Goal: Task Accomplishment & Management: Use online tool/utility

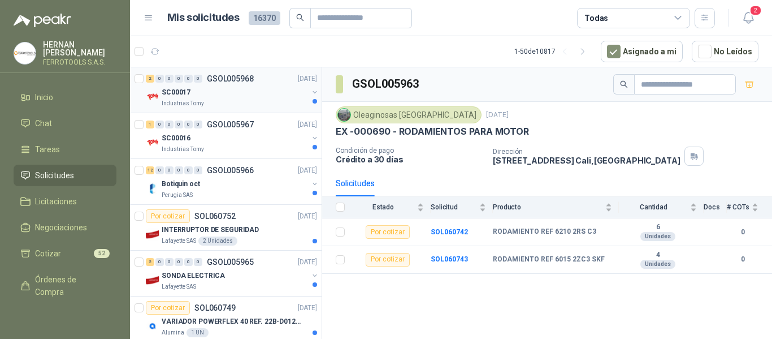
click at [238, 97] on div "SC00017" at bounding box center [235, 92] width 146 height 14
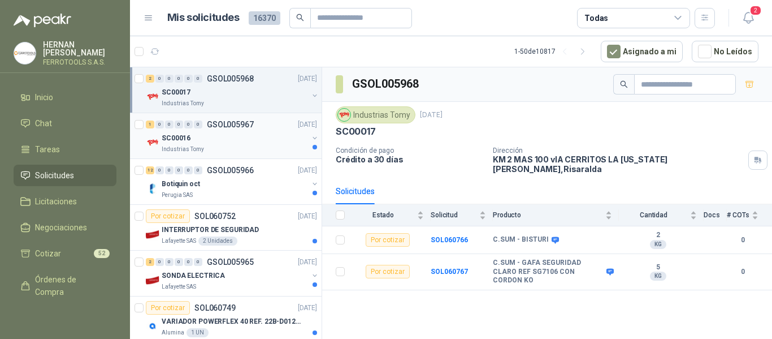
click at [243, 137] on div "SC00016" at bounding box center [235, 138] width 146 height 14
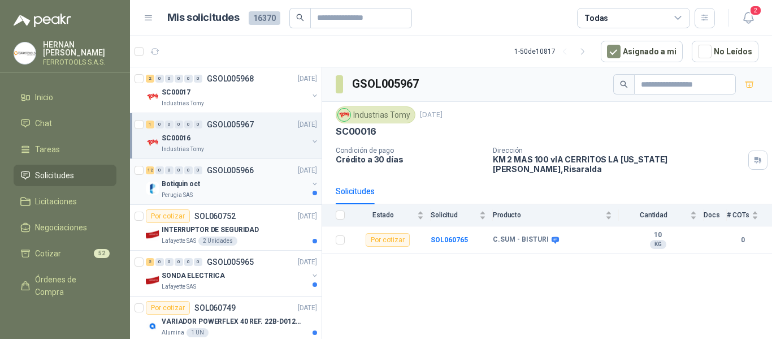
click at [231, 188] on div "Botiquin oct" at bounding box center [235, 184] width 146 height 14
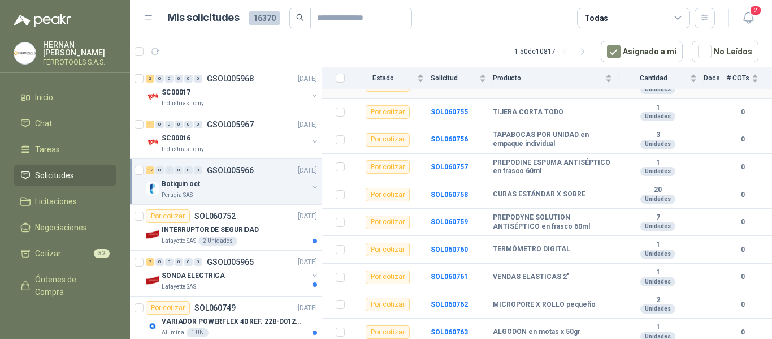
scroll to position [205, 0]
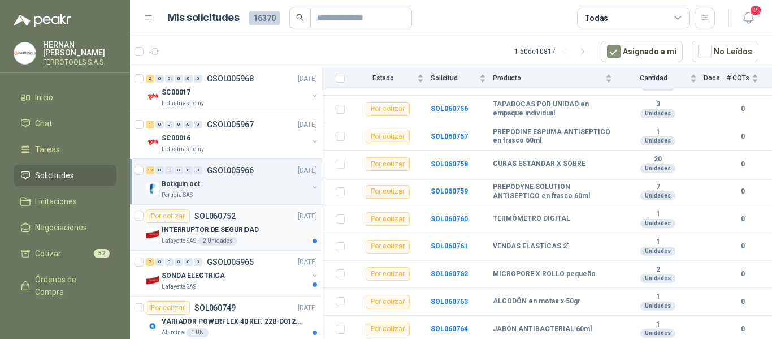
click at [244, 230] on p "INTERRUPTOR DE SEGURIDAD" at bounding box center [210, 229] width 97 height 11
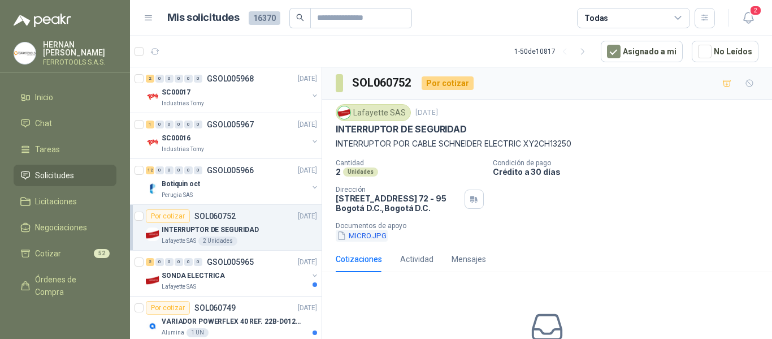
click at [373, 238] on button "MICRO.JPG" at bounding box center [362, 236] width 52 height 12
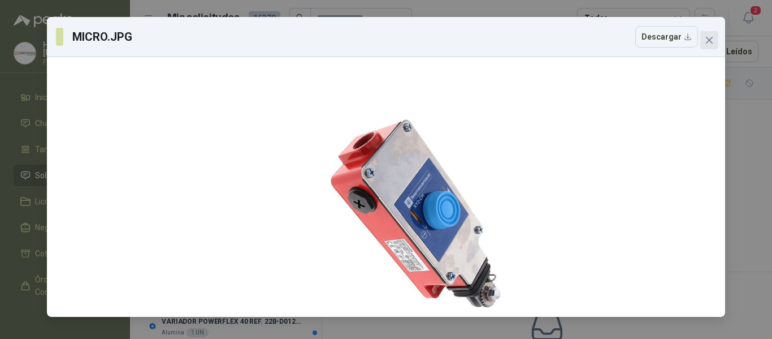
click at [702, 37] on span "Close" at bounding box center [709, 40] width 18 height 9
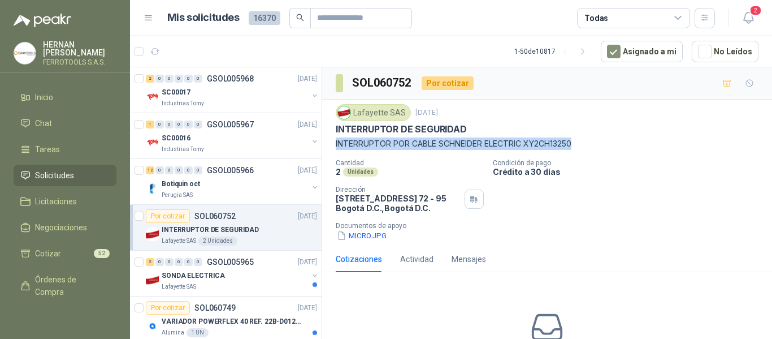
drag, startPoint x: 335, startPoint y: 143, endPoint x: 716, endPoint y: 145, distance: 380.5
click at [716, 145] on div "Lafayette SAS 14 oct, 2025 INTERRUPTOR DE SEGURIDAD INTERRUPTOR POR CABLE SCHNE…" at bounding box center [547, 172] width 450 height 146
copy p "INTERRUPTOR POR CABLE SCHNEIDER ELECTRIC XY2CH13250"
click at [244, 284] on div "Lafayette SAS" at bounding box center [235, 286] width 146 height 9
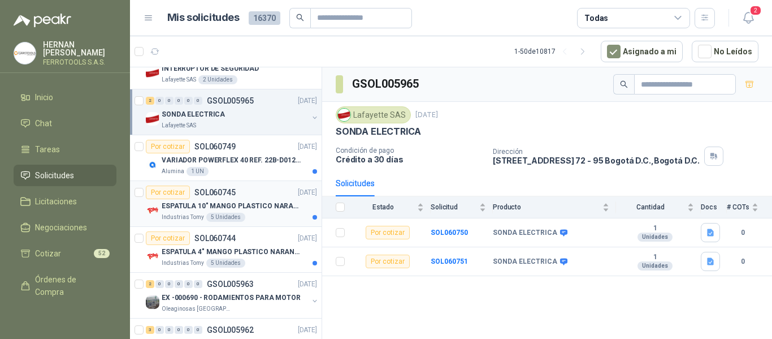
scroll to position [170, 0]
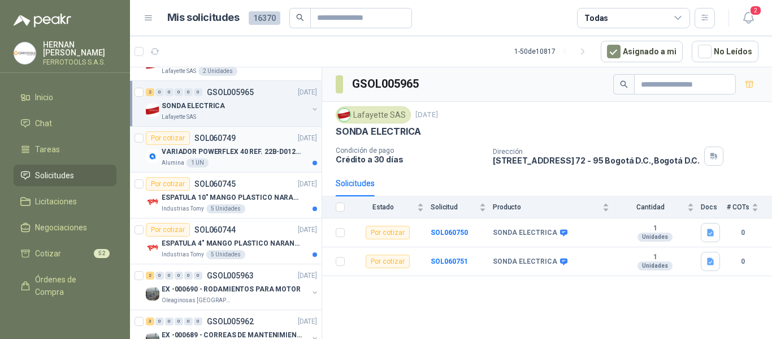
click at [263, 157] on div "VARIADOR POWERFLEX 40 REF. 22B-D012N104" at bounding box center [239, 152] width 155 height 14
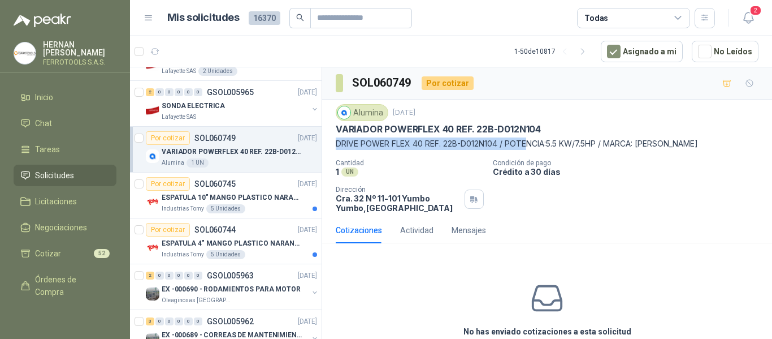
drag, startPoint x: 334, startPoint y: 145, endPoint x: 527, endPoint y: 139, distance: 193.4
click at [527, 139] on div "Alumina 14 oct, 2025 VARIADOR POWERFLEX 40 REF. 22B-D012N104 DRIVE POWER FLEX 4…" at bounding box center [547, 158] width 450 height 118
click at [457, 153] on div "Alumina 14 oct, 2025 VARIADOR POWERFLEX 40 REF. 22B-D012N104 DRIVE POWER FLEX 4…" at bounding box center [547, 158] width 423 height 109
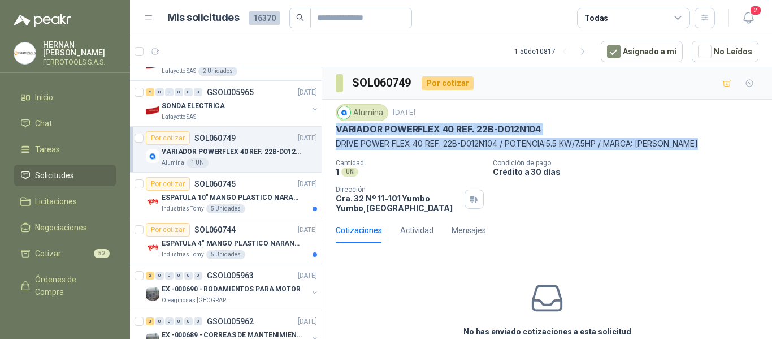
drag, startPoint x: 335, startPoint y: 129, endPoint x: 725, endPoint y: 149, distance: 390.0
click at [725, 149] on div "Alumina 14 oct, 2025 VARIADOR POWERFLEX 40 REF. 22B-D012N104 DRIVE POWER FLEX 4…" at bounding box center [547, 158] width 450 height 118
copy div "VARIADOR POWERFLEX 40 REF. 22B-D012N104 DRIVE POWER FLEX 40 REF. 22B-D012N104 /…"
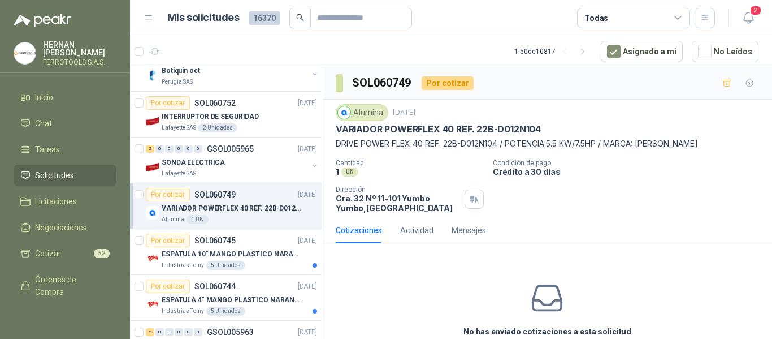
click at [398, 158] on div "Alumina 14 oct, 2025 VARIADOR POWERFLEX 40 REF. 22B-D012N104 DRIVE POWER FLEX 4…" at bounding box center [547, 158] width 423 height 109
drag, startPoint x: 335, startPoint y: 130, endPoint x: 573, endPoint y: 124, distance: 238.1
click at [573, 124] on div "Alumina 14 oct, 2025 VARIADOR POWERFLEX 40 REF. 22B-D012N104 DRIVE POWER FLEX 4…" at bounding box center [547, 158] width 450 height 118
copy p "VARIADOR POWERFLEX 40 REF. 22B-D012N104"
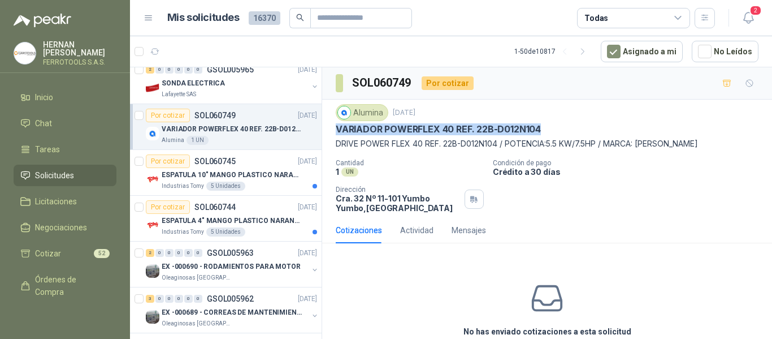
scroll to position [226, 0]
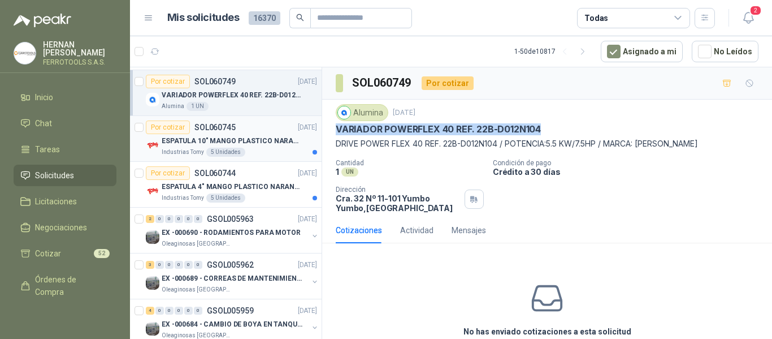
click at [245, 146] on div "ESPATULA 10" MANGO PLASTICO NARANJA MARCA TRUPPER" at bounding box center [239, 141] width 155 height 14
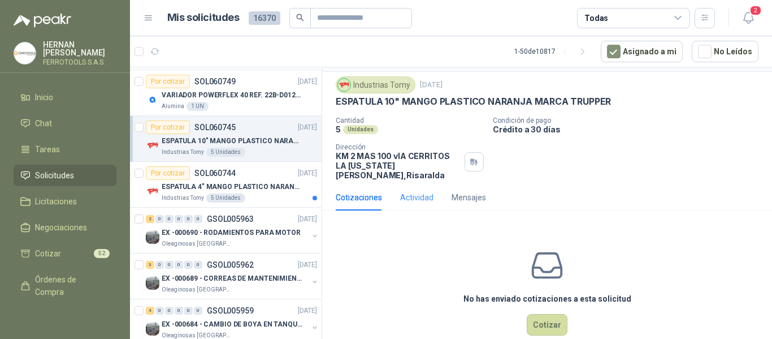
scroll to position [40, 0]
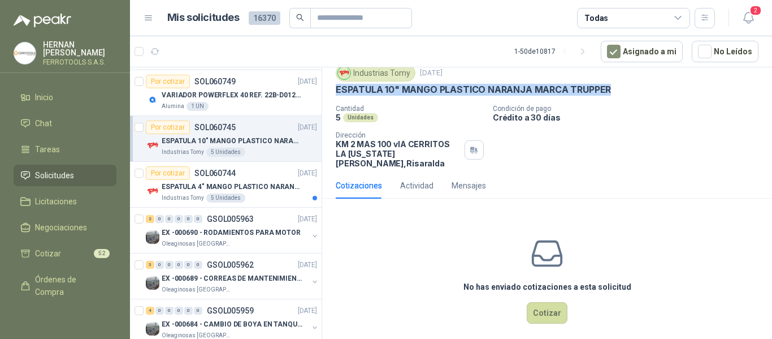
drag, startPoint x: 334, startPoint y: 90, endPoint x: 621, endPoint y: 92, distance: 287.2
click at [621, 92] on div "Industrias Tomy 14 oct, 2025 ESPATULA 10" MANGO PLASTICO NARANJA MARCA TRUPPER …" at bounding box center [547, 116] width 450 height 112
copy p "ESPATULA 10" MANGO PLASTICO NARANJA MARCA TRUPPER"
click at [547, 305] on button "Cotizar" at bounding box center [547, 312] width 41 height 21
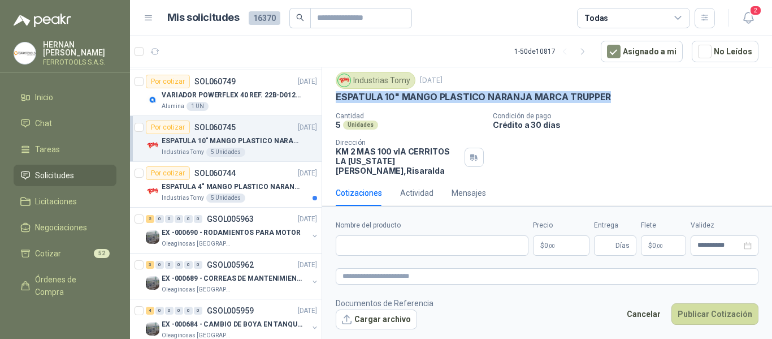
scroll to position [32, 0]
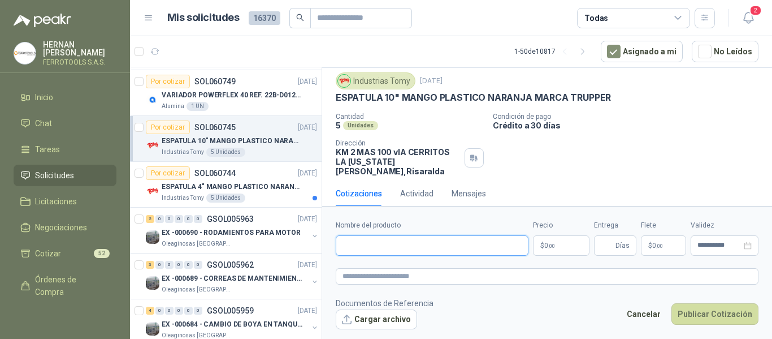
click at [461, 250] on input "Nombre del producto" at bounding box center [432, 245] width 193 height 20
paste input "**********"
type input "**********"
click at [472, 271] on textarea at bounding box center [547, 276] width 423 height 16
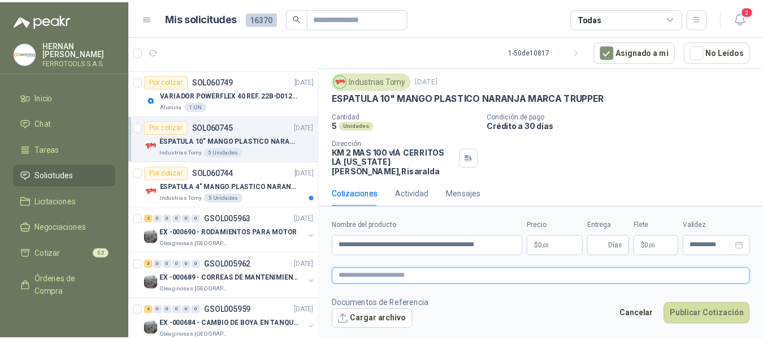
scroll to position [0, 0]
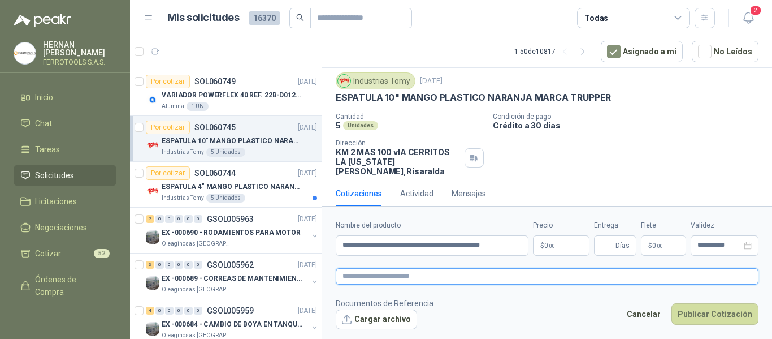
paste textarea "**********"
type textarea "**********"
click at [558, 241] on p "$ 0 ,00" at bounding box center [561, 245] width 57 height 20
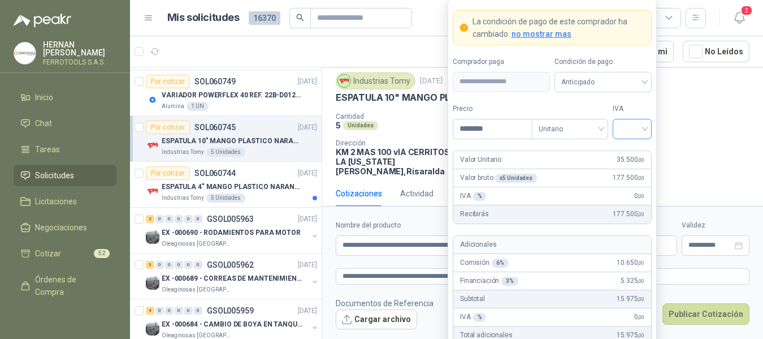
type input "********"
click at [644, 134] on input "search" at bounding box center [632, 127] width 25 height 17
click at [637, 154] on div "19%" at bounding box center [632, 152] width 21 height 12
click at [640, 103] on label "IVA" at bounding box center [632, 108] width 39 height 11
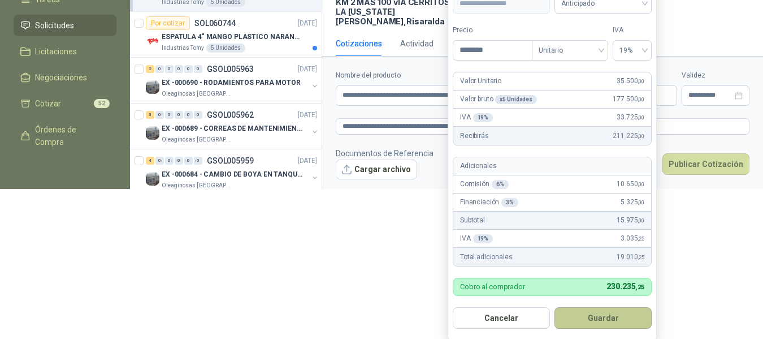
click at [612, 314] on button "Guardar" at bounding box center [603, 317] width 97 height 21
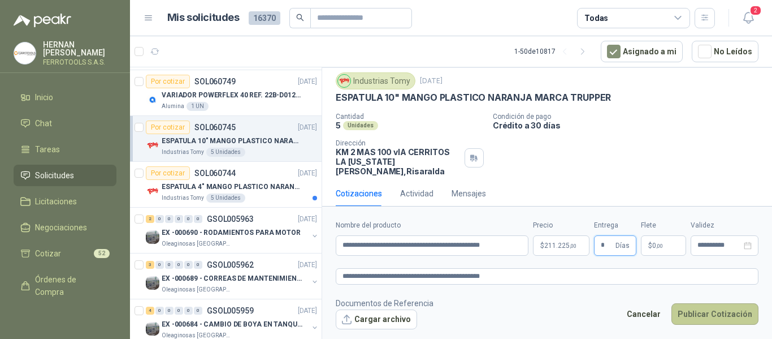
type input "*"
click at [700, 320] on button "Publicar Cotización" at bounding box center [715, 313] width 87 height 21
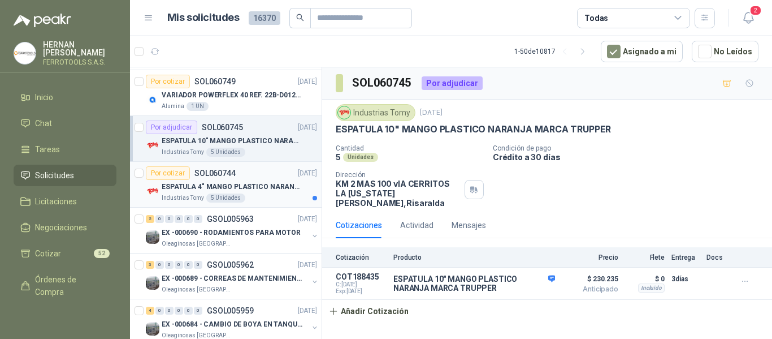
click at [257, 187] on p "ESPATULA 4" MANGO PLASTICO NARANJA MARCA TRUPPER" at bounding box center [232, 186] width 141 height 11
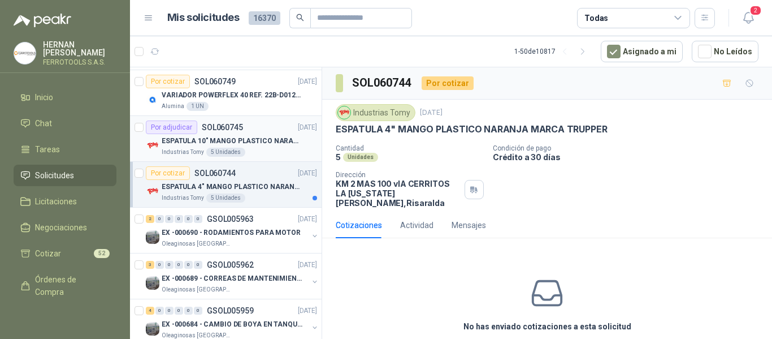
click at [257, 145] on p "ESPATULA 10" MANGO PLASTICO NARANJA MARCA TRUPPER" at bounding box center [232, 141] width 141 height 11
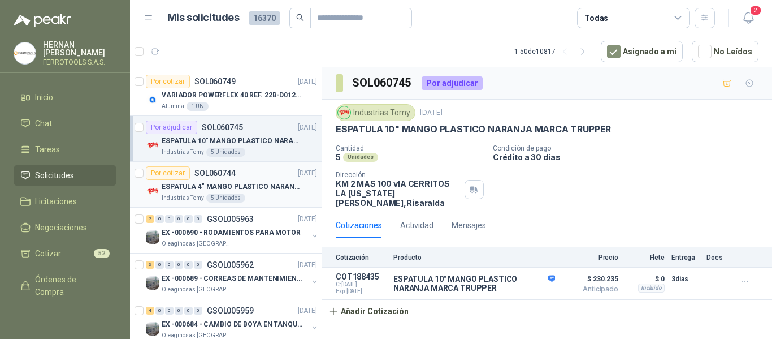
click at [260, 183] on p "ESPATULA 4" MANGO PLASTICO NARANJA MARCA TRUPPER" at bounding box center [232, 186] width 141 height 11
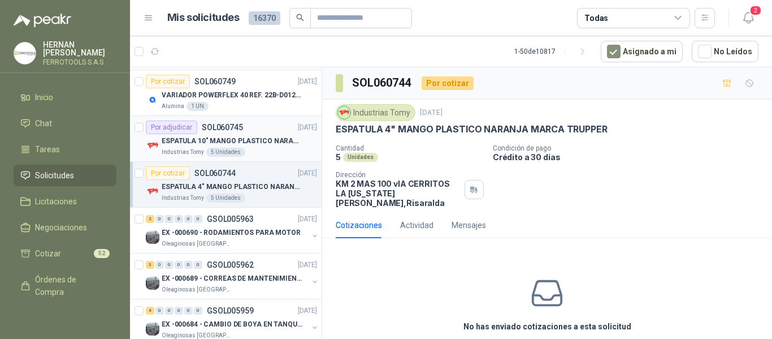
click at [274, 145] on p "ESPATULA 10" MANGO PLASTICO NARANJA MARCA TRUPPER" at bounding box center [232, 141] width 141 height 11
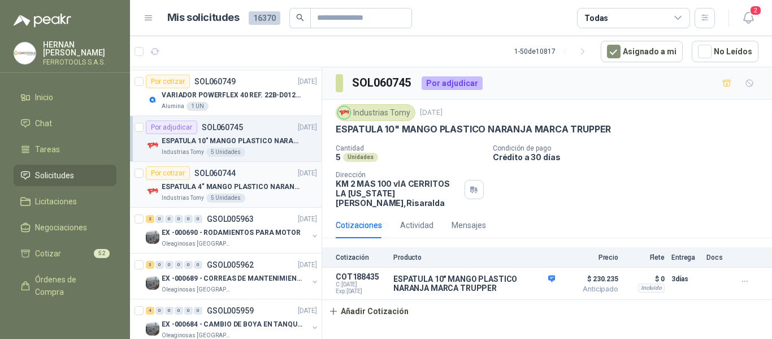
click at [265, 178] on div "Por cotizar SOL060744 14/10/25" at bounding box center [231, 173] width 171 height 14
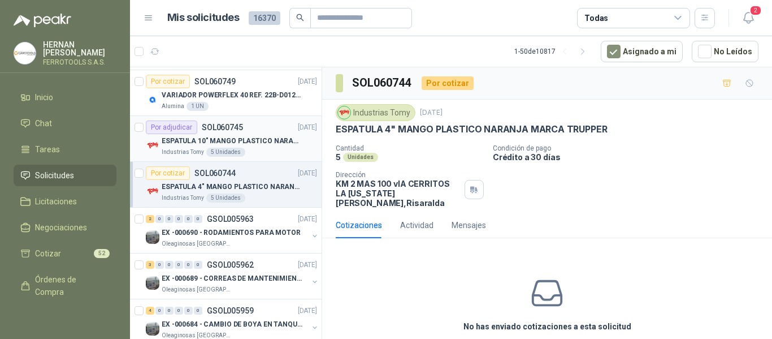
click at [246, 141] on p "ESPATULA 10" MANGO PLASTICO NARANJA MARCA TRUPPER" at bounding box center [232, 141] width 141 height 11
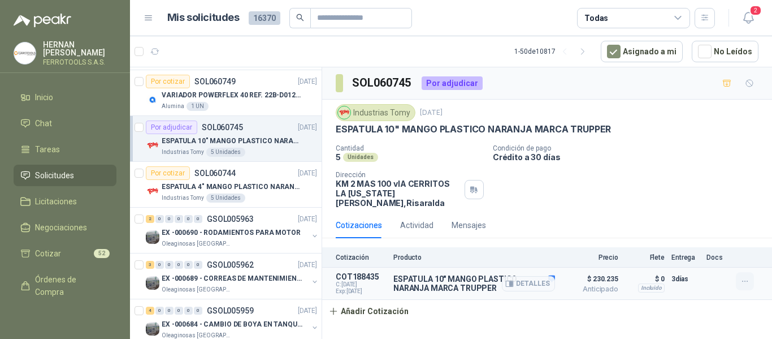
click at [746, 276] on icon "button" at bounding box center [746, 281] width 10 height 10
click at [702, 227] on button "Editar" at bounding box center [722, 226] width 90 height 18
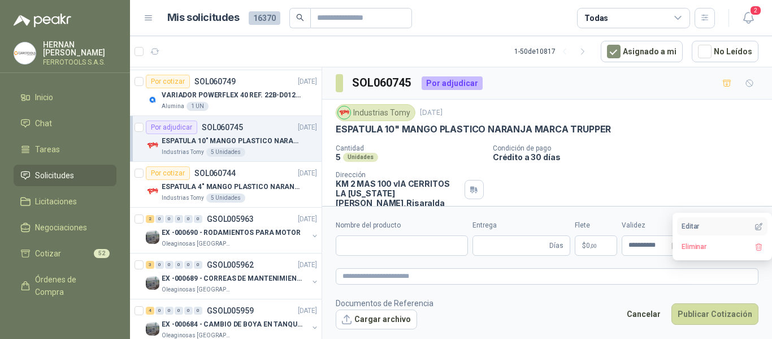
type input "**********"
type input "*"
type textarea "**********"
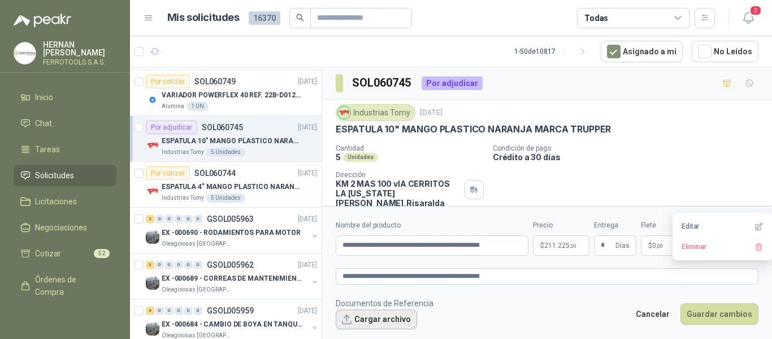
click at [372, 321] on button "Cargar archivo" at bounding box center [376, 319] width 81 height 20
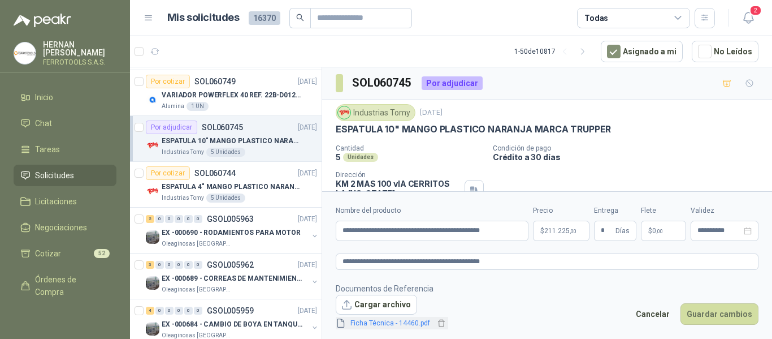
click at [400, 322] on link "Ficha Técnica - 14460.pdf" at bounding box center [390, 323] width 89 height 11
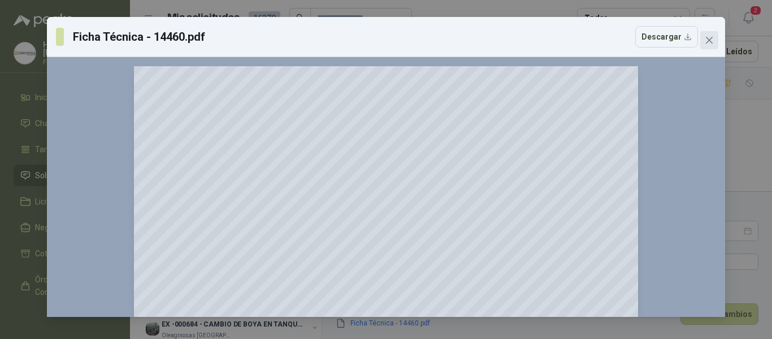
click at [712, 42] on icon "close" at bounding box center [709, 40] width 7 height 7
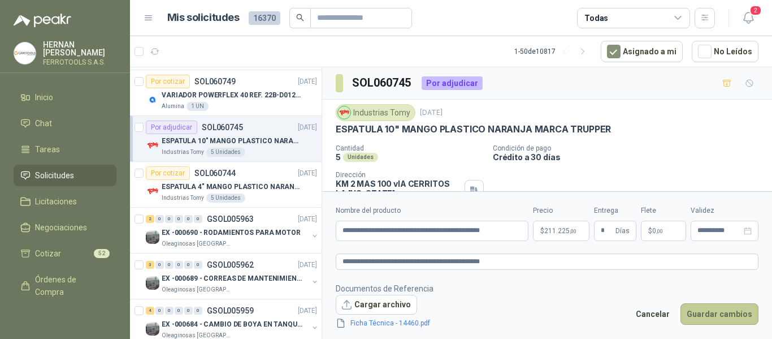
click at [720, 309] on button "Guardar cambios" at bounding box center [720, 313] width 78 height 21
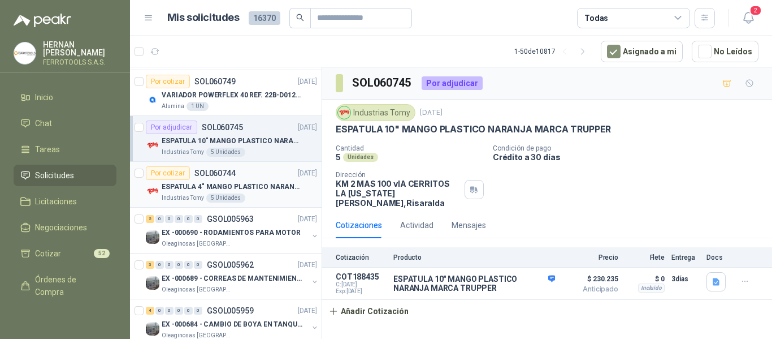
click at [285, 191] on p "ESPATULA 4" MANGO PLASTICO NARANJA MARCA TRUPPER" at bounding box center [232, 186] width 141 height 11
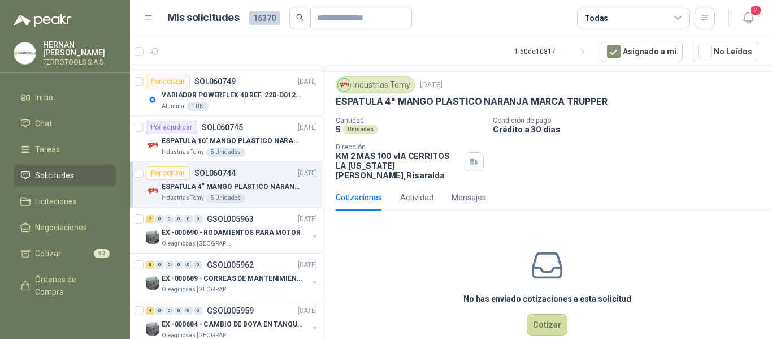
scroll to position [40, 0]
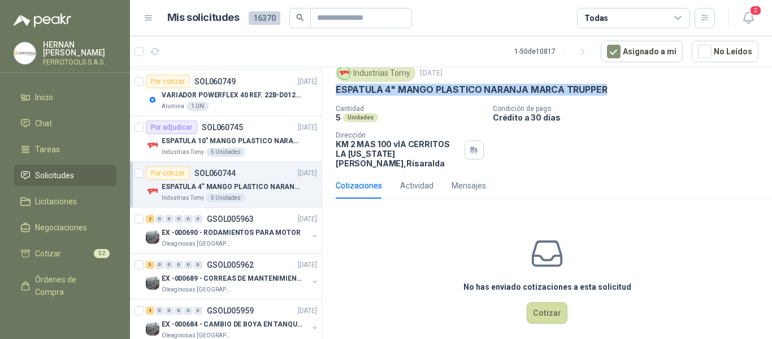
drag, startPoint x: 334, startPoint y: 87, endPoint x: 650, endPoint y: 88, distance: 316.6
click at [650, 88] on div "Industrias Tomy 14 oct, 2025 ESPATULA 4" MANGO PLASTICO NARANJA MARCA TRUPPER C…" at bounding box center [547, 116] width 450 height 112
copy p "ESPATULA 4" MANGO PLASTICO NARANJA MARCA TRUPPER"
click at [545, 310] on button "Cotizar" at bounding box center [547, 312] width 41 height 21
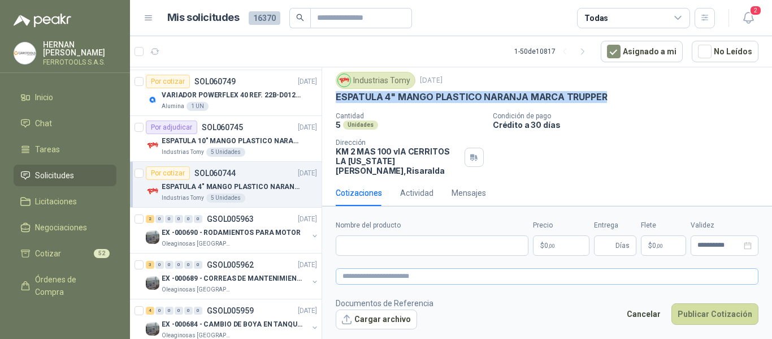
scroll to position [32, 0]
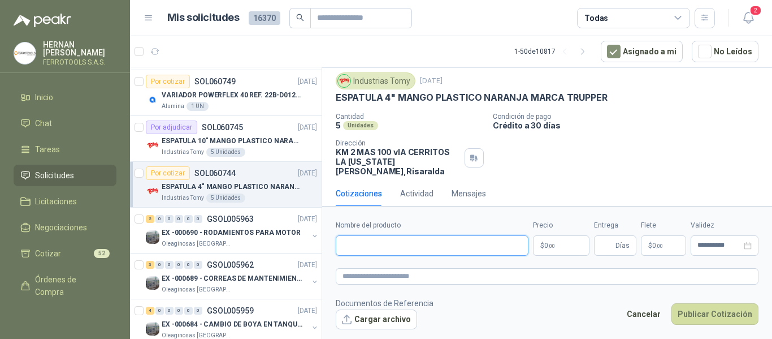
click at [422, 243] on input "Nombre del producto" at bounding box center [432, 245] width 193 height 20
paste input "**********"
type input "**********"
click at [445, 283] on textarea at bounding box center [547, 276] width 423 height 16
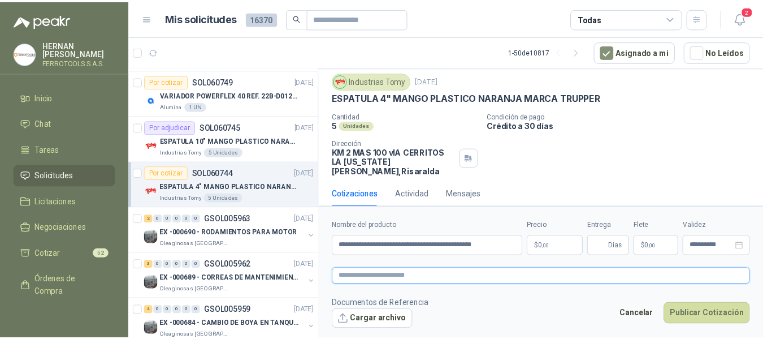
scroll to position [0, 0]
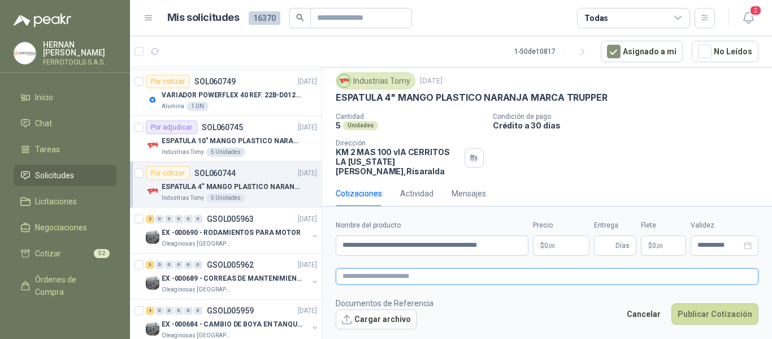
paste textarea "**********"
type textarea "**********"
click at [560, 245] on p "$ 0 ,00" at bounding box center [561, 245] width 57 height 20
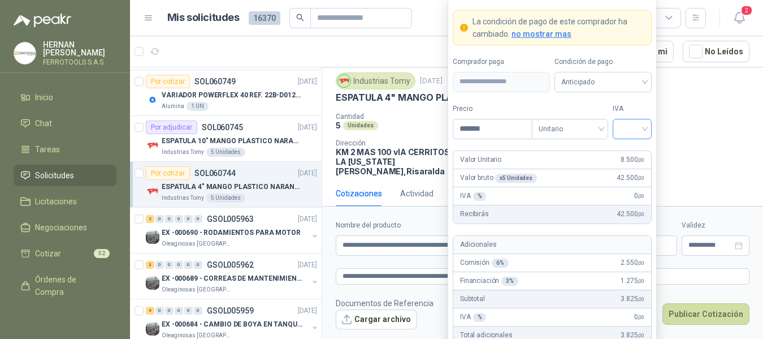
type input "*******"
click at [631, 125] on input "search" at bounding box center [632, 127] width 25 height 17
click at [626, 148] on div "19%" at bounding box center [632, 152] width 21 height 12
click at [632, 101] on form "**********" at bounding box center [552, 208] width 209 height 421
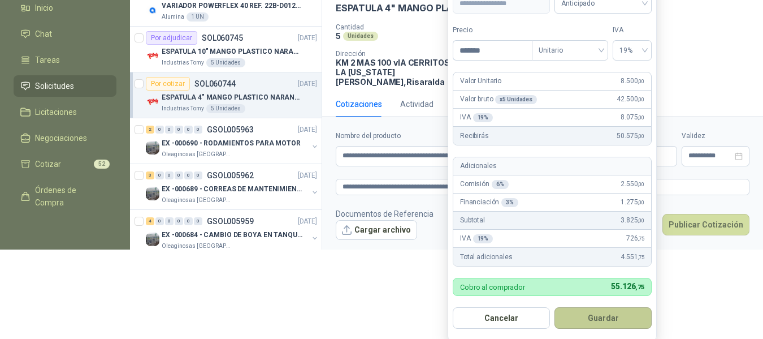
click at [621, 313] on button "Guardar" at bounding box center [603, 317] width 97 height 21
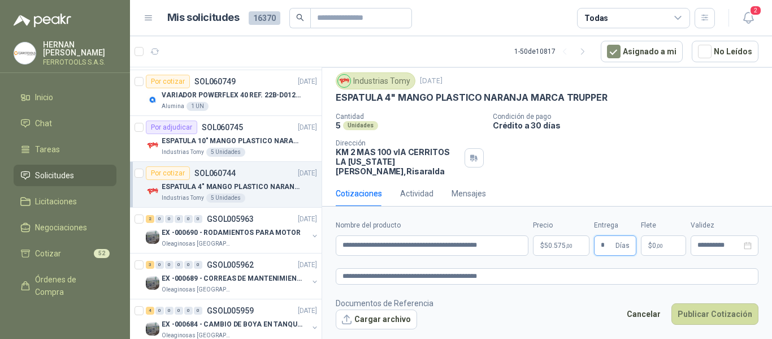
type input "*"
click at [401, 321] on button "Cargar archivo" at bounding box center [376, 319] width 81 height 20
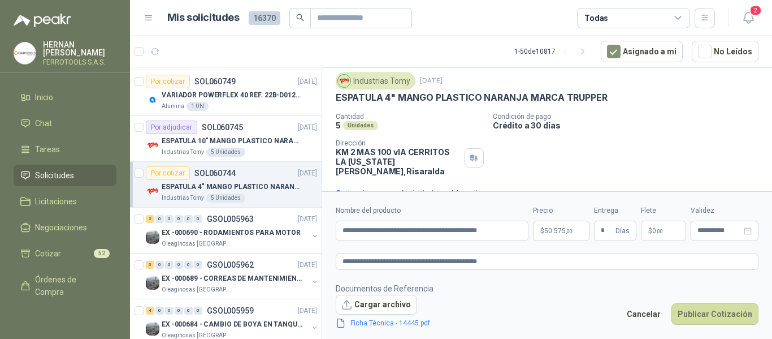
scroll to position [40, 0]
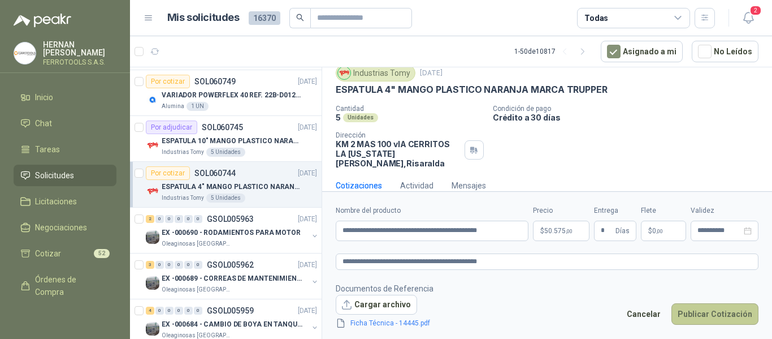
click at [712, 315] on button "Publicar Cotización" at bounding box center [715, 313] width 87 height 21
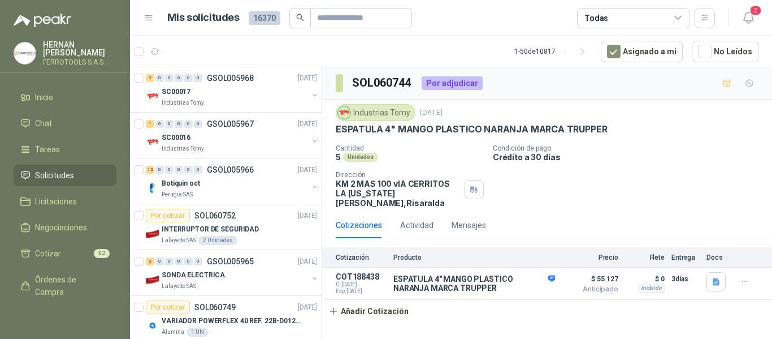
scroll to position [0, 0]
click at [262, 89] on div "SC00017" at bounding box center [235, 92] width 146 height 14
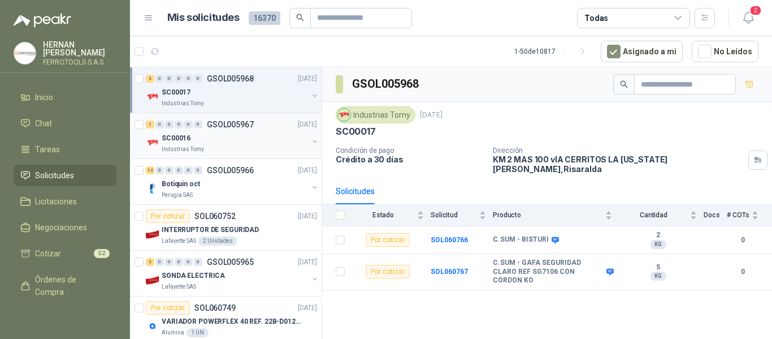
click at [227, 138] on div "SC00016" at bounding box center [235, 138] width 146 height 14
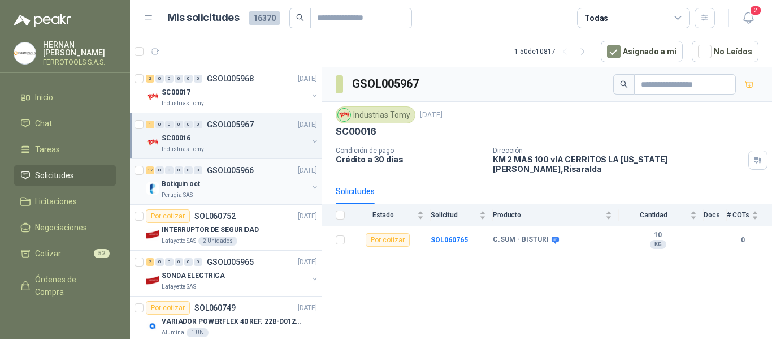
click at [239, 177] on div "Botiquin oct" at bounding box center [235, 184] width 146 height 14
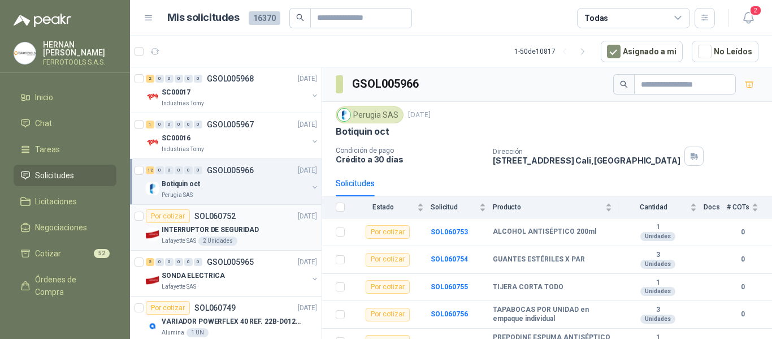
click at [266, 238] on div "Lafayette SAS 2 Unidades" at bounding box center [239, 240] width 155 height 9
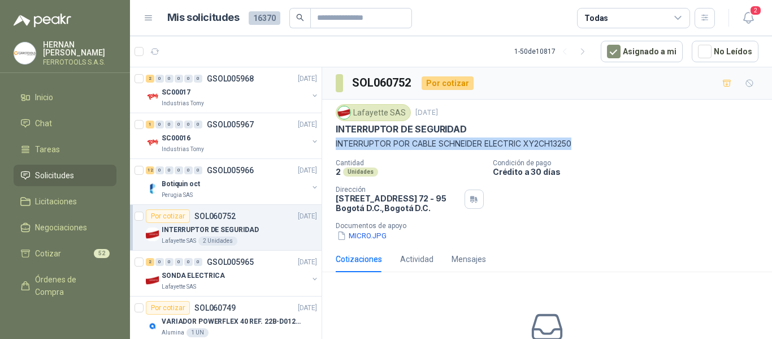
drag, startPoint x: 333, startPoint y: 143, endPoint x: 579, endPoint y: 138, distance: 246.5
click at [579, 138] on div "Lafayette SAS 14 oct, 2025 INTERRUPTOR DE SEGURIDAD INTERRUPTOR POR CABLE SCHNE…" at bounding box center [547, 172] width 450 height 146
copy p "INTERRUPTOR POR CABLE SCHNEIDER ELECTRIC XY2CH13250"
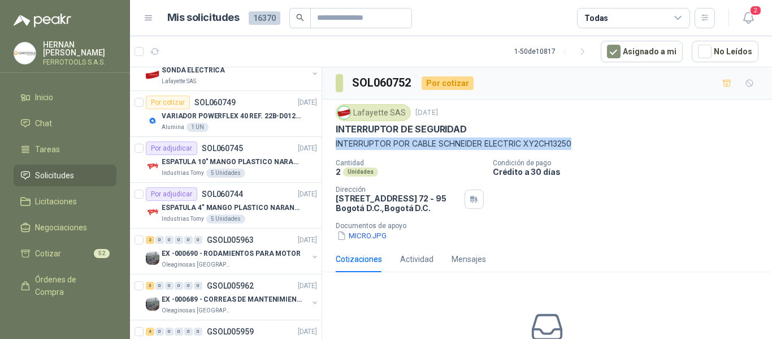
scroll to position [170, 0]
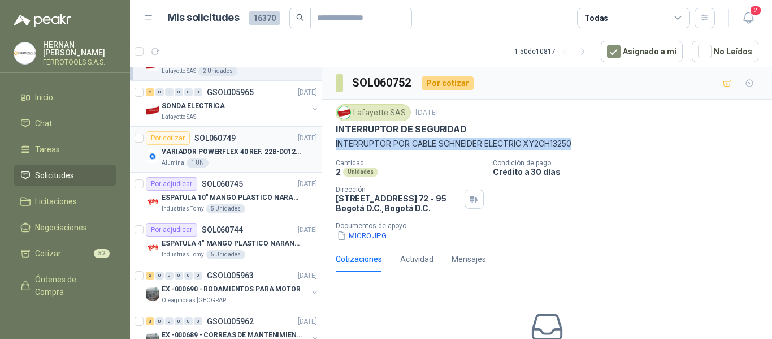
click at [231, 145] on div "VARIADOR POWERFLEX 40 REF. 22B-D012N104" at bounding box center [239, 152] width 155 height 14
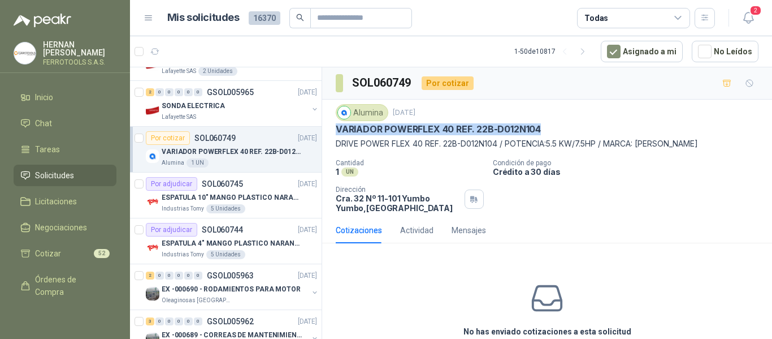
drag, startPoint x: 336, startPoint y: 128, endPoint x: 584, endPoint y: 128, distance: 248.2
click at [584, 128] on div "VARIADOR POWERFLEX 40 REF. 22B-D012N104" at bounding box center [547, 129] width 423 height 12
copy p "VARIADOR POWERFLEX 40 REF. 22B-D012N104"
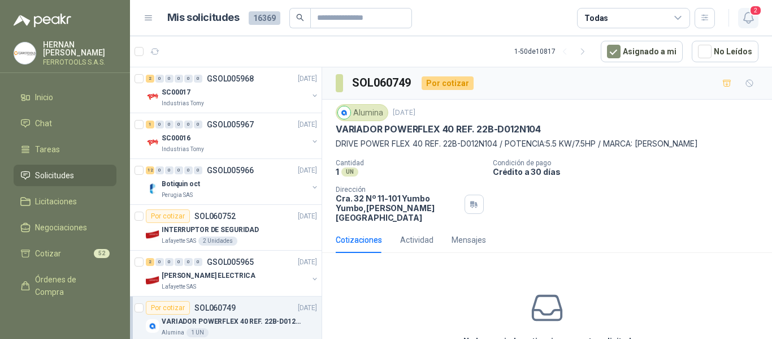
click at [750, 18] on icon "button" at bounding box center [749, 18] width 14 height 14
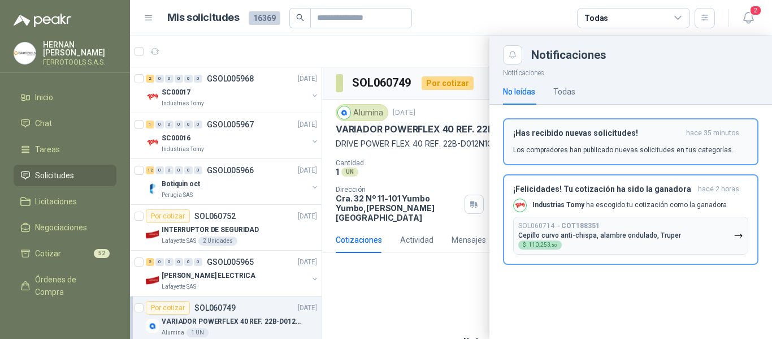
click at [601, 148] on p "Los compradores han publicado nuevas solicitudes en tus categorías." at bounding box center [623, 150] width 220 height 10
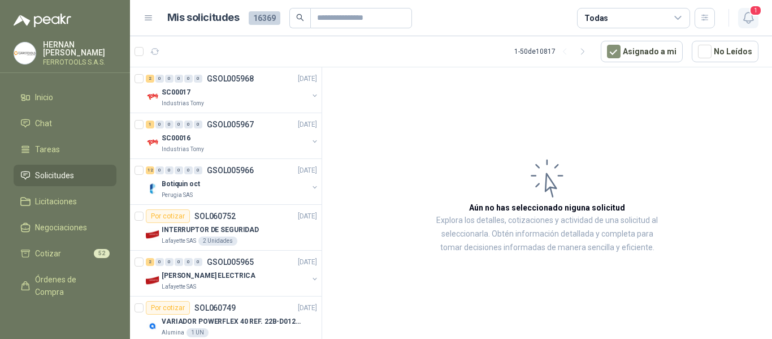
click at [746, 21] on icon "button" at bounding box center [749, 18] width 14 height 14
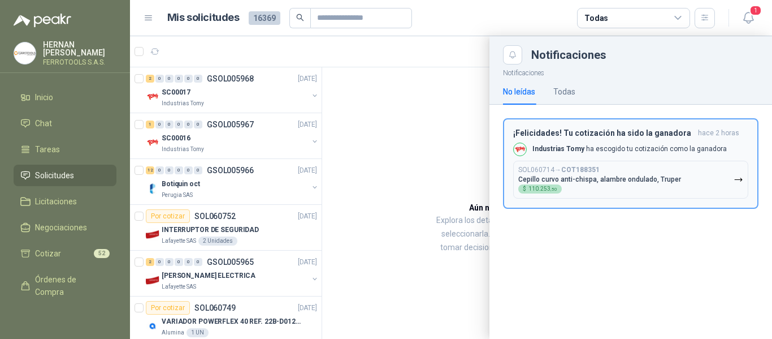
click at [616, 176] on p "Cepillo curvo anti-chispa, alambre ondulado, Truper" at bounding box center [599, 179] width 163 height 8
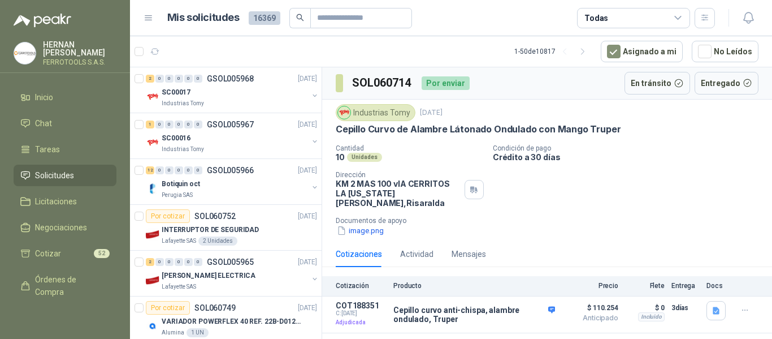
click at [58, 172] on span "Solicitudes" at bounding box center [54, 175] width 39 height 12
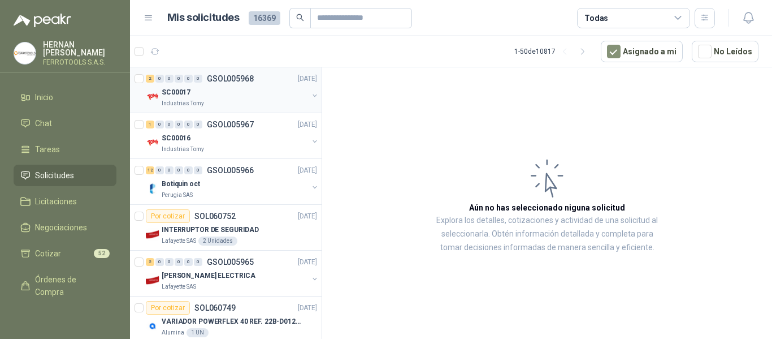
click at [241, 91] on div "SC00017" at bounding box center [235, 92] width 146 height 14
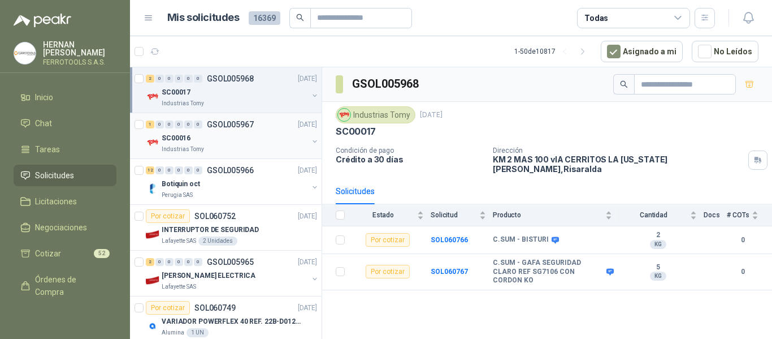
click at [259, 128] on div "1 0 0 0 0 0 GSOL005967 14/10/25" at bounding box center [233, 125] width 174 height 14
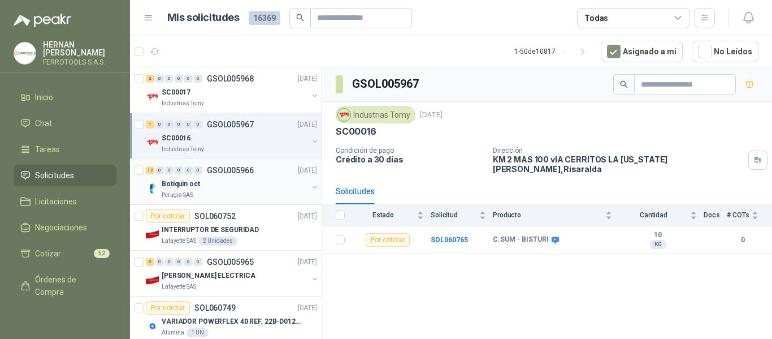
click at [259, 184] on div "Botiquin oct" at bounding box center [235, 184] width 146 height 14
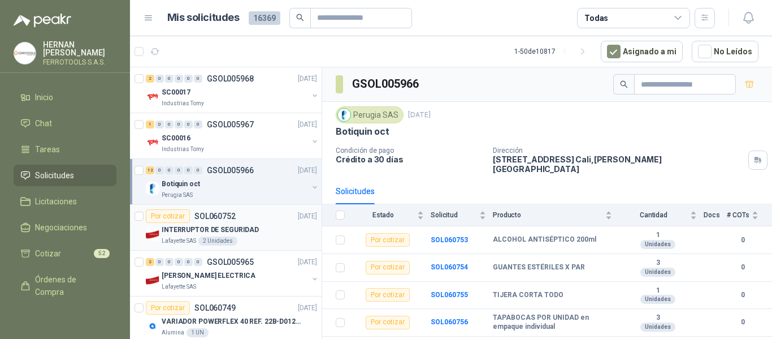
click at [258, 224] on div "INTERRUPTOR DE SEGURIDAD" at bounding box center [239, 230] width 155 height 14
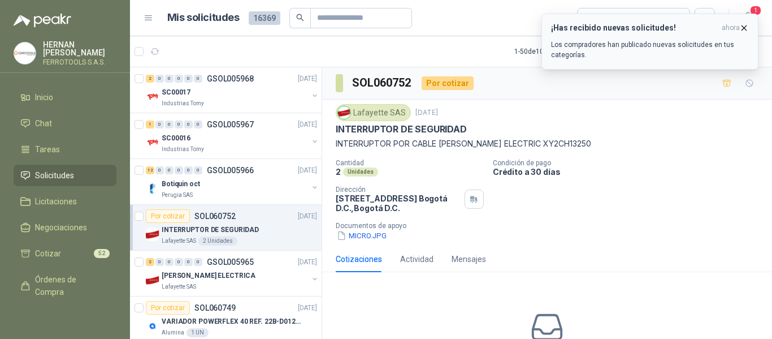
click at [676, 51] on p "Los compradores han publicado nuevas solicitudes en tus categorías." at bounding box center [650, 50] width 198 height 20
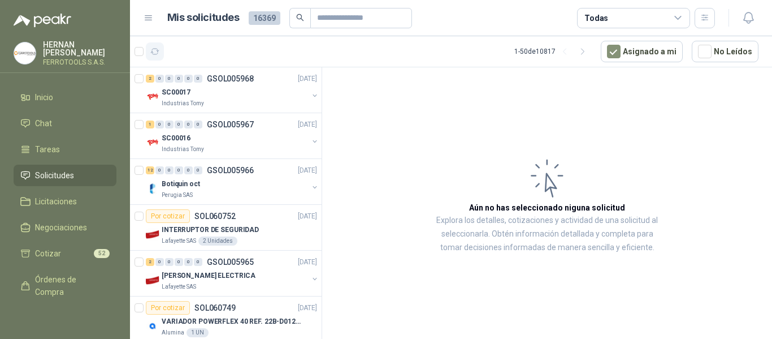
click at [152, 50] on icon "button" at bounding box center [155, 52] width 10 height 10
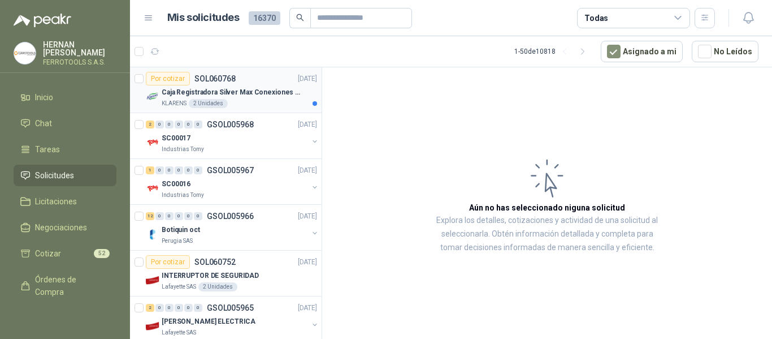
click at [274, 95] on p "Caja Registradora Silver Max Conexiones Usb 10000 Plus Led" at bounding box center [232, 92] width 141 height 11
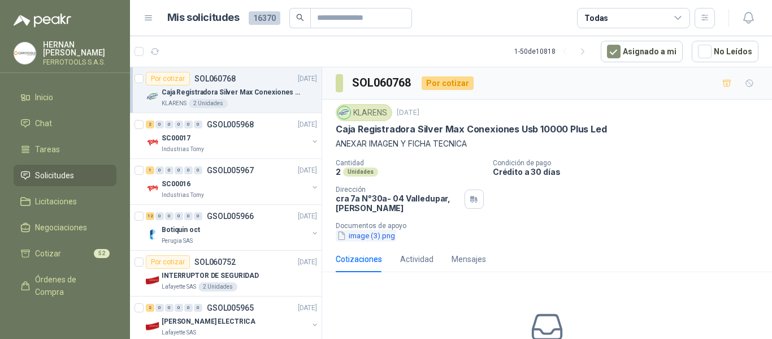
click at [382, 239] on button "image (3).png" at bounding box center [366, 236] width 60 height 12
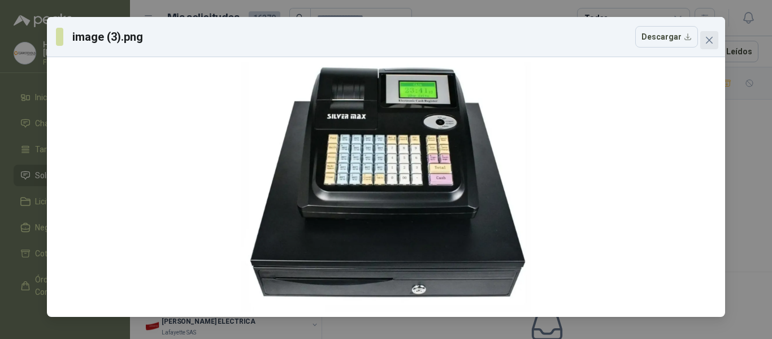
click at [707, 42] on icon "close" at bounding box center [709, 40] width 7 height 7
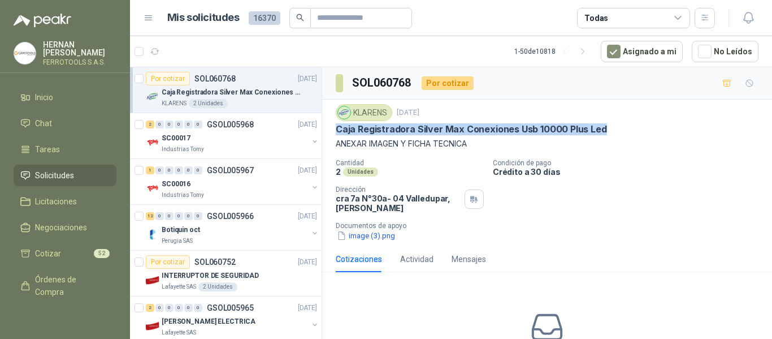
drag, startPoint x: 337, startPoint y: 127, endPoint x: 618, endPoint y: 128, distance: 281.5
click at [618, 128] on div "Caja Registradora Silver Max Conexiones Usb 10000 Plus Led" at bounding box center [547, 129] width 423 height 12
copy p "Caja Registradora Silver Max Conexiones Usb 10000 Plus Led"
